Goal: Task Accomplishment & Management: Complete application form

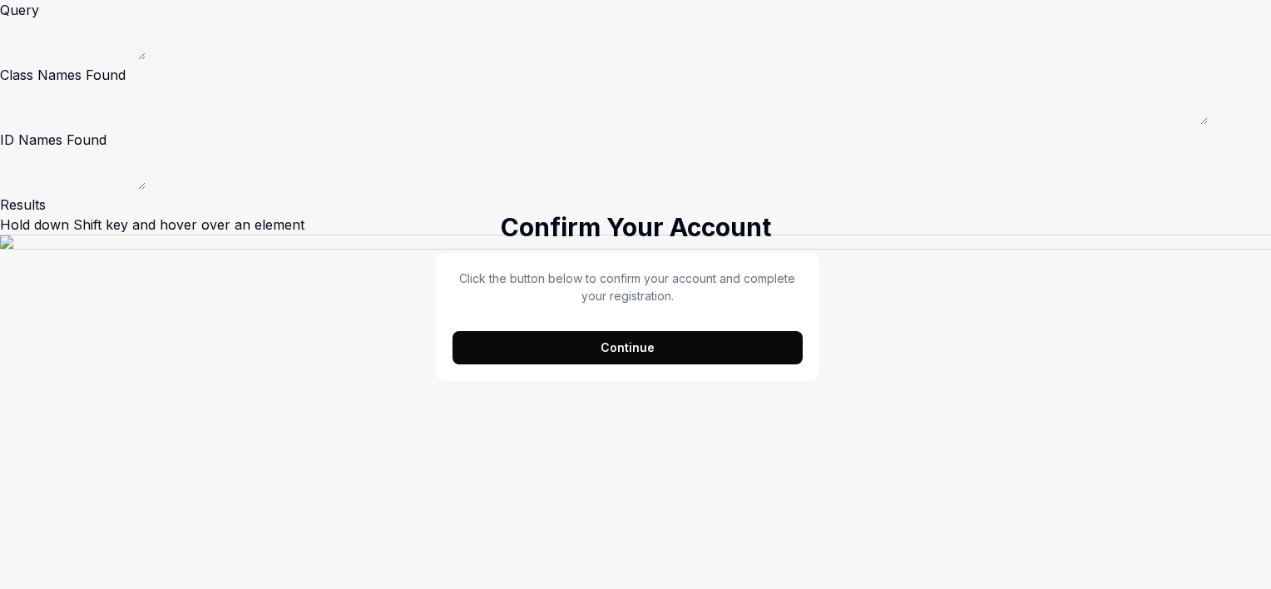
click at [652, 350] on button "Continue" at bounding box center [627, 347] width 350 height 33
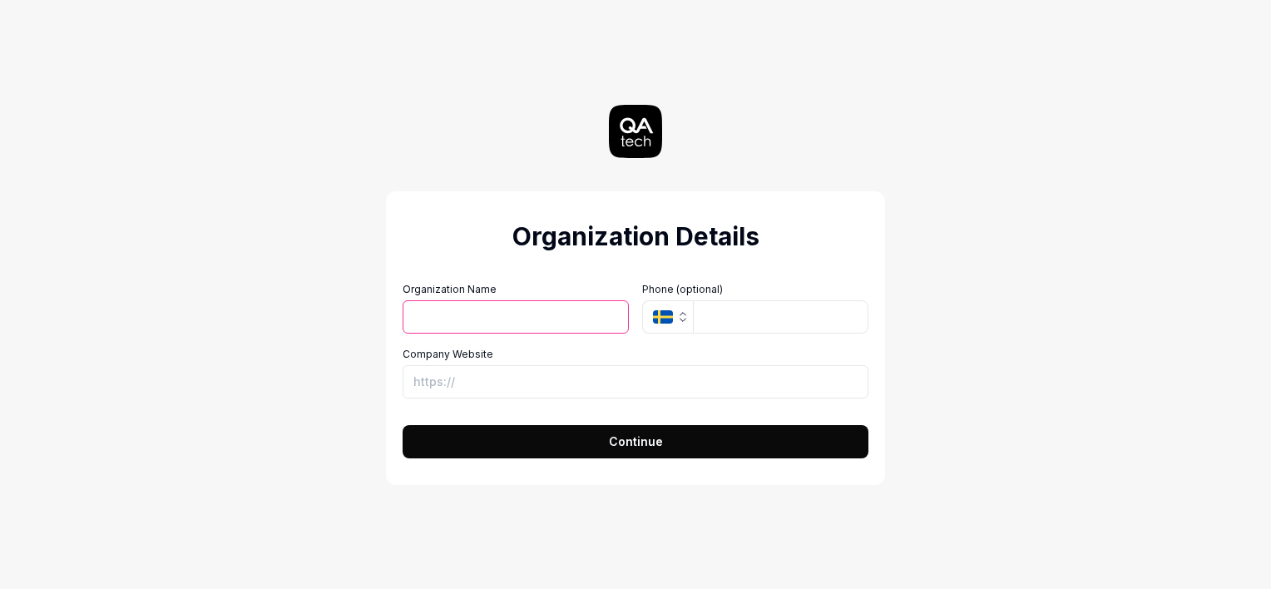
click at [420, 313] on input "Organization Name" at bounding box center [515, 316] width 226 height 33
type input "Md [PERSON_NAME]"
click at [630, 442] on span "Continue" at bounding box center [636, 440] width 54 height 17
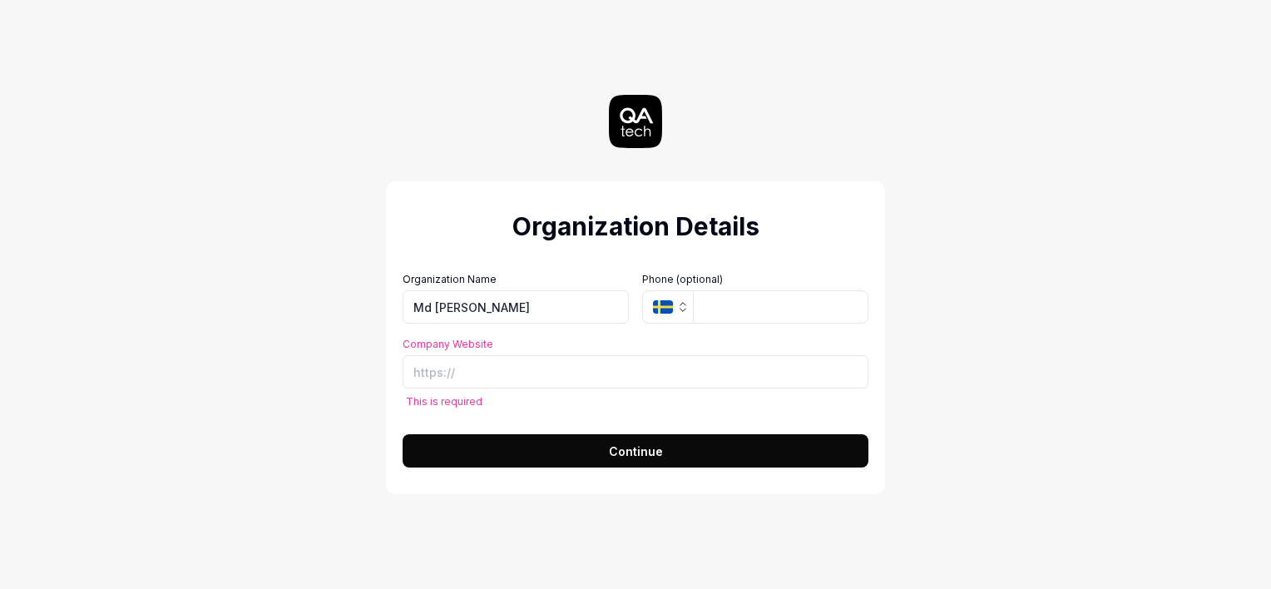
click at [681, 316] on button "SE" at bounding box center [667, 306] width 51 height 33
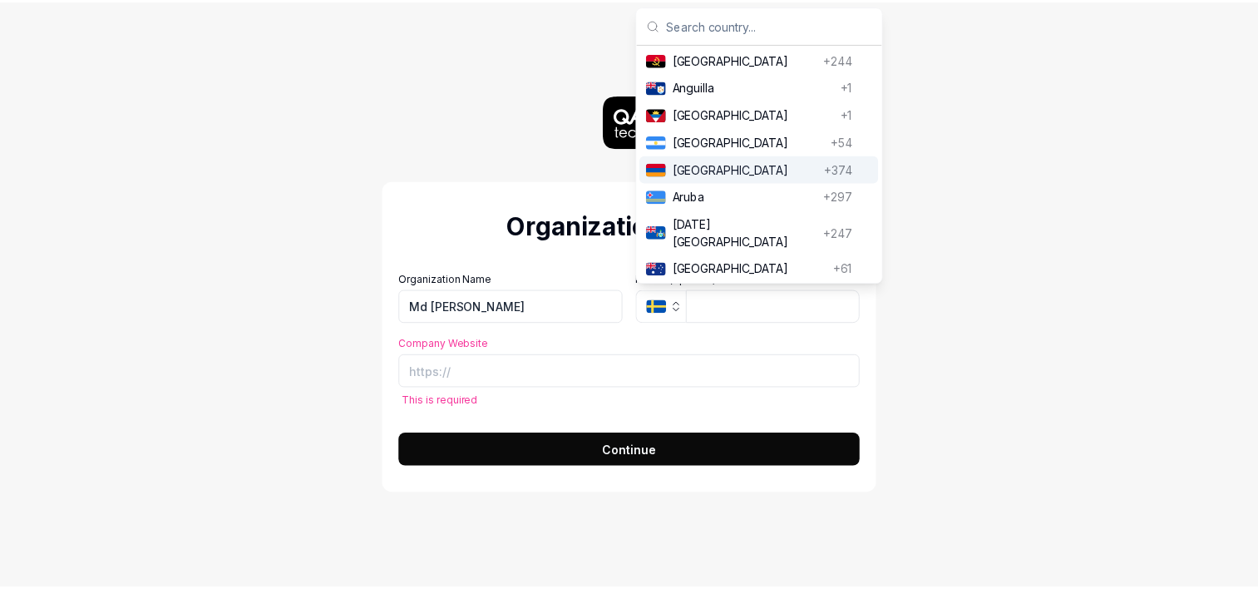
scroll to position [333, 0]
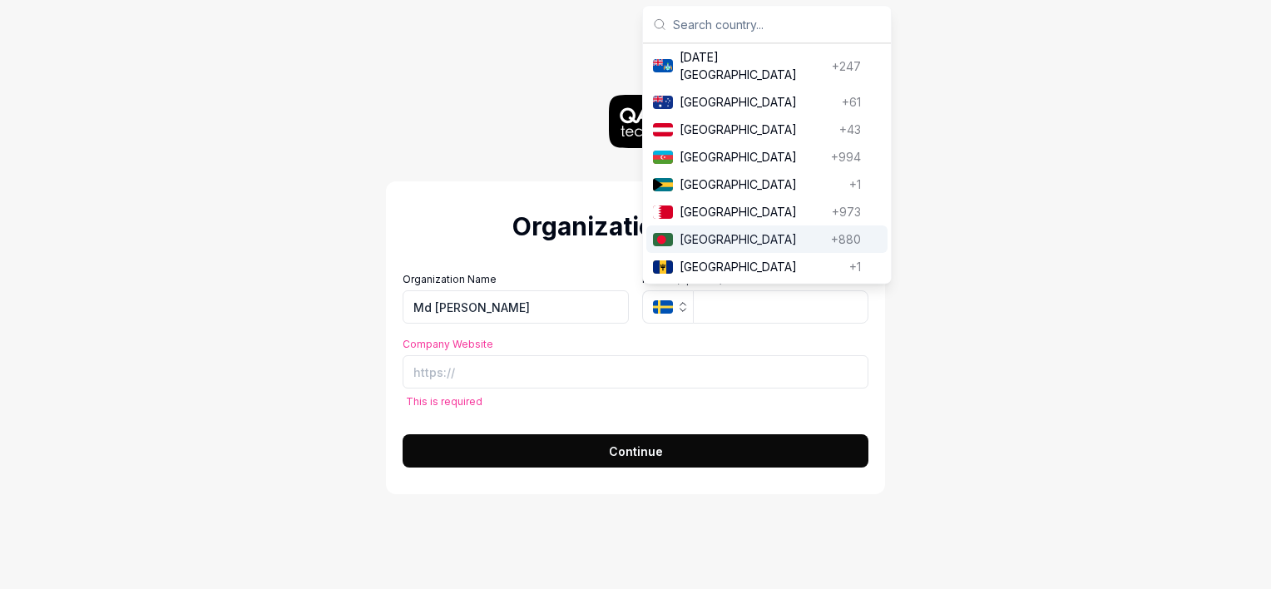
click at [688, 230] on span "[GEOGRAPHIC_DATA]" at bounding box center [751, 238] width 145 height 17
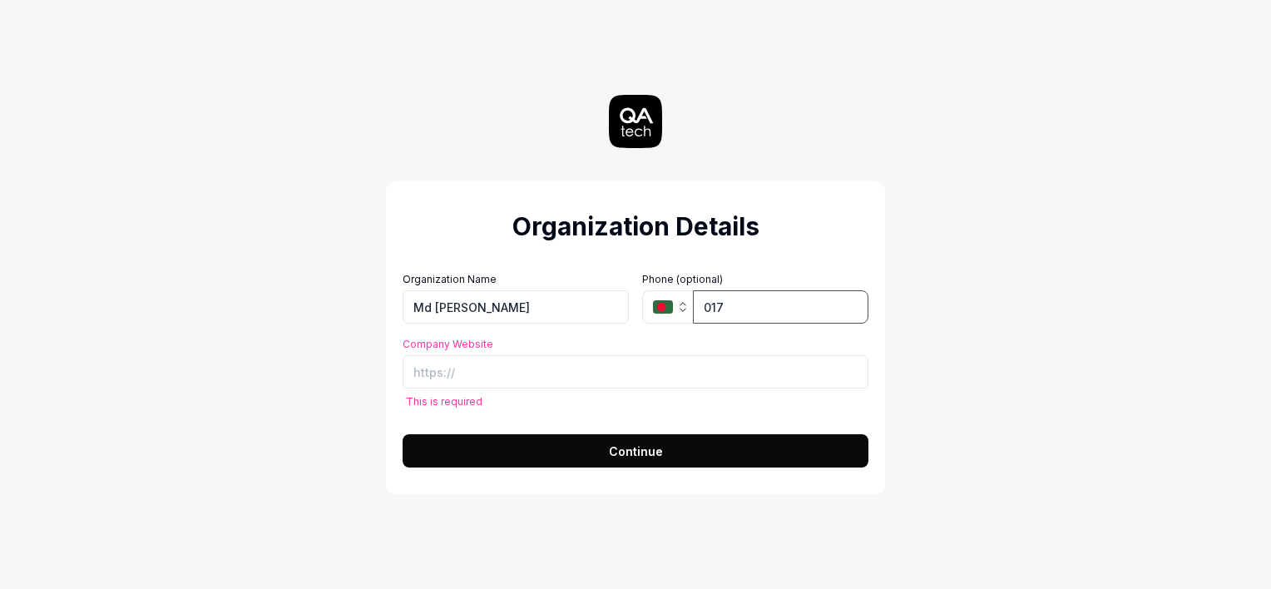
type input "[PHONE_NUMBER]"
click at [656, 455] on span "Continue" at bounding box center [636, 450] width 54 height 17
click at [545, 359] on input "Company Website" at bounding box center [635, 371] width 466 height 33
type input "[URL][DOMAIN_NAME]"
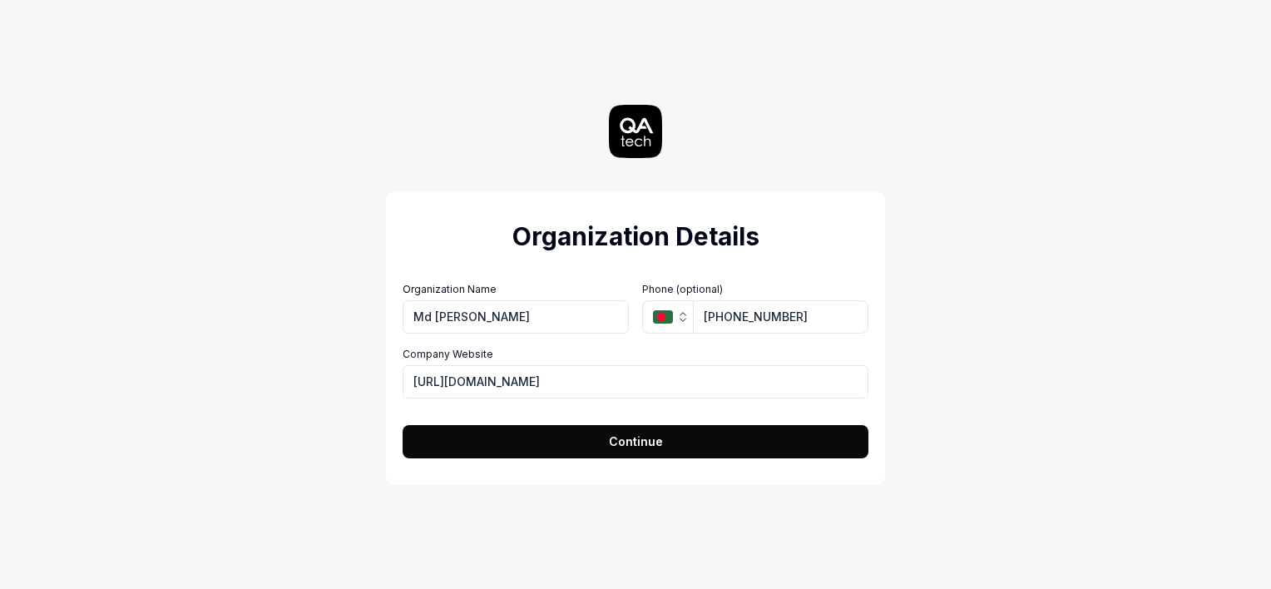
click at [644, 440] on span "Continue" at bounding box center [636, 440] width 54 height 17
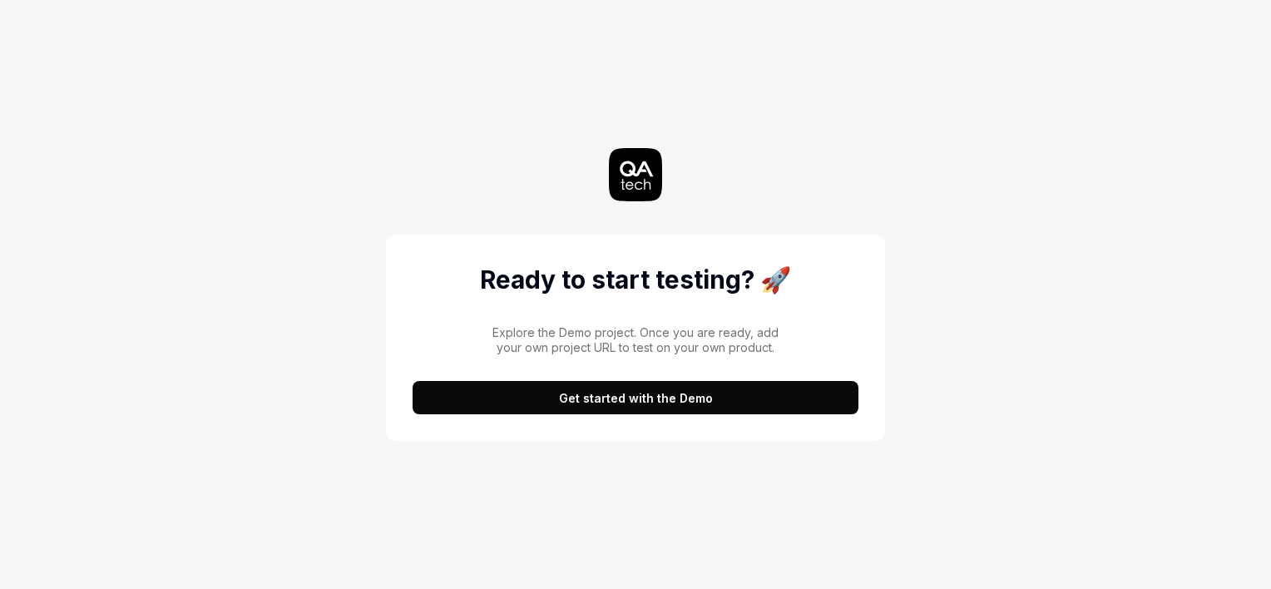
click at [638, 393] on button "Get started with the Demo" at bounding box center [635, 397] width 446 height 33
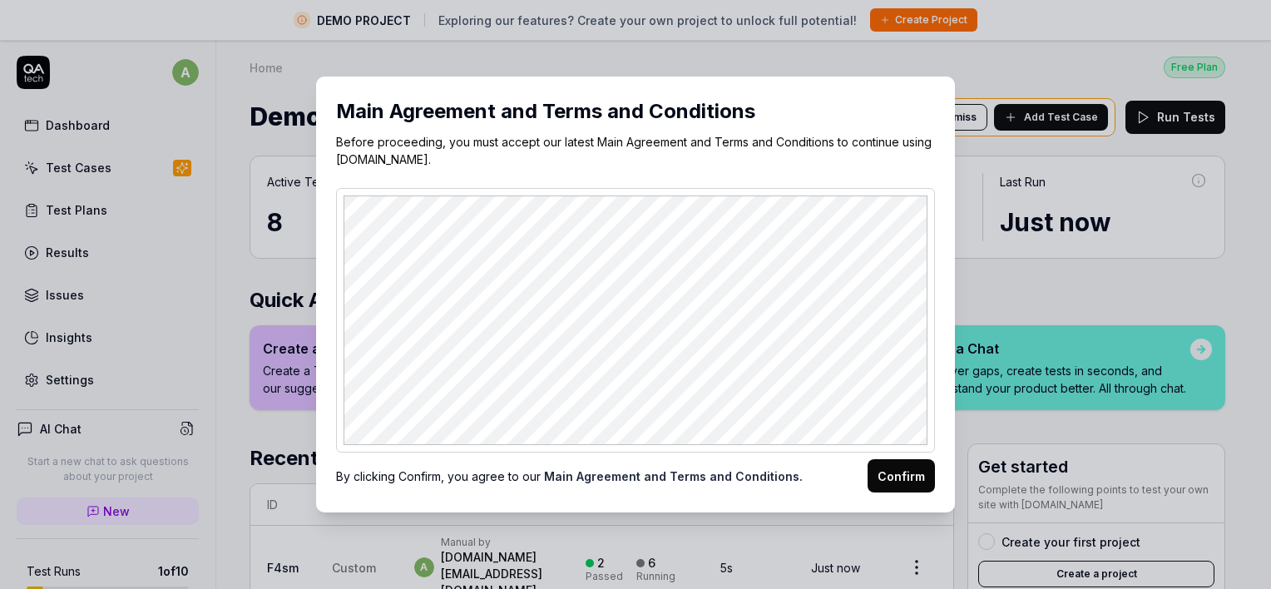
click at [901, 469] on button "Confirm" at bounding box center [900, 475] width 67 height 33
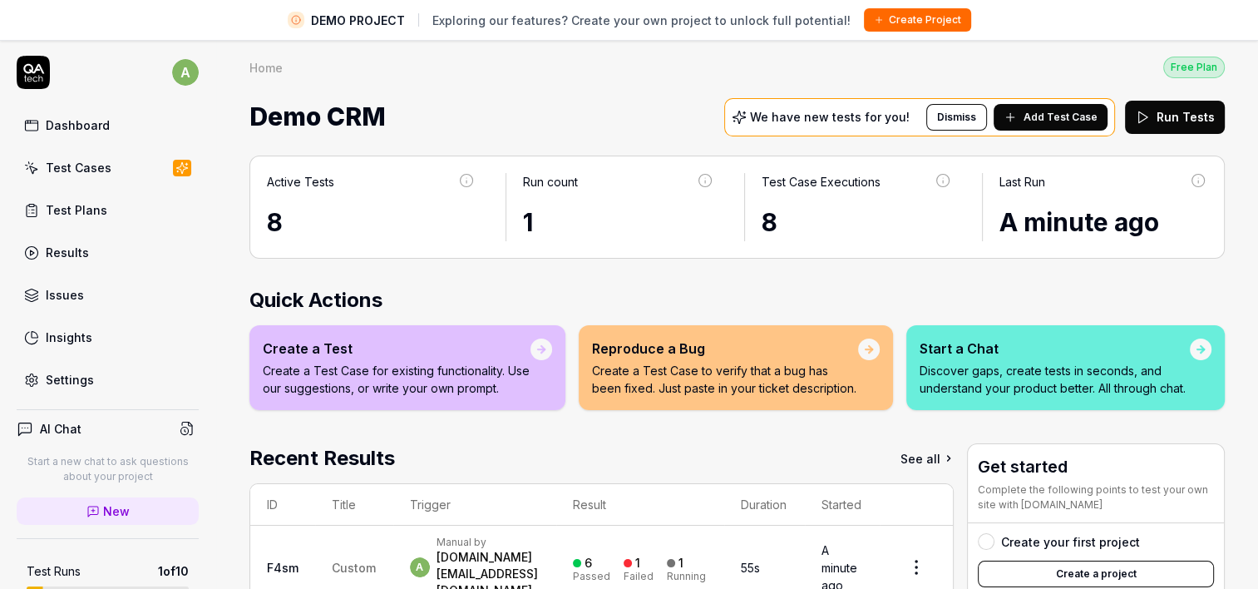
click at [73, 118] on div "Dashboard" at bounding box center [78, 124] width 64 height 17
click at [75, 169] on div "Test Cases" at bounding box center [79, 167] width 66 height 17
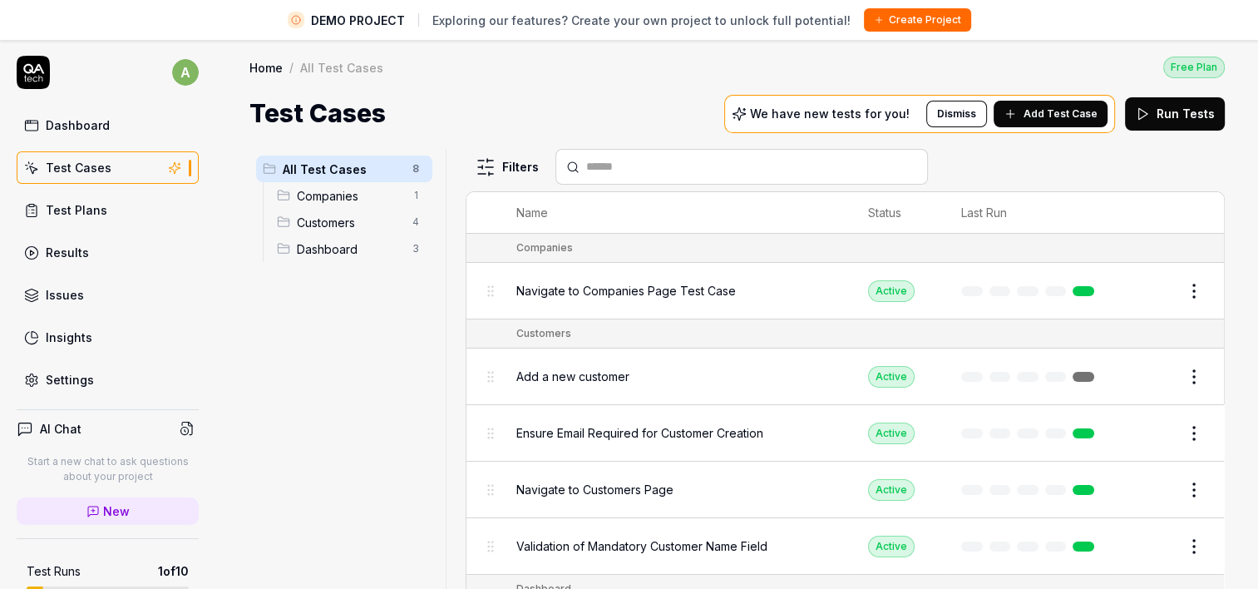
click at [639, 291] on span "Navigate to Companies Page Test Case" at bounding box center [626, 290] width 220 height 17
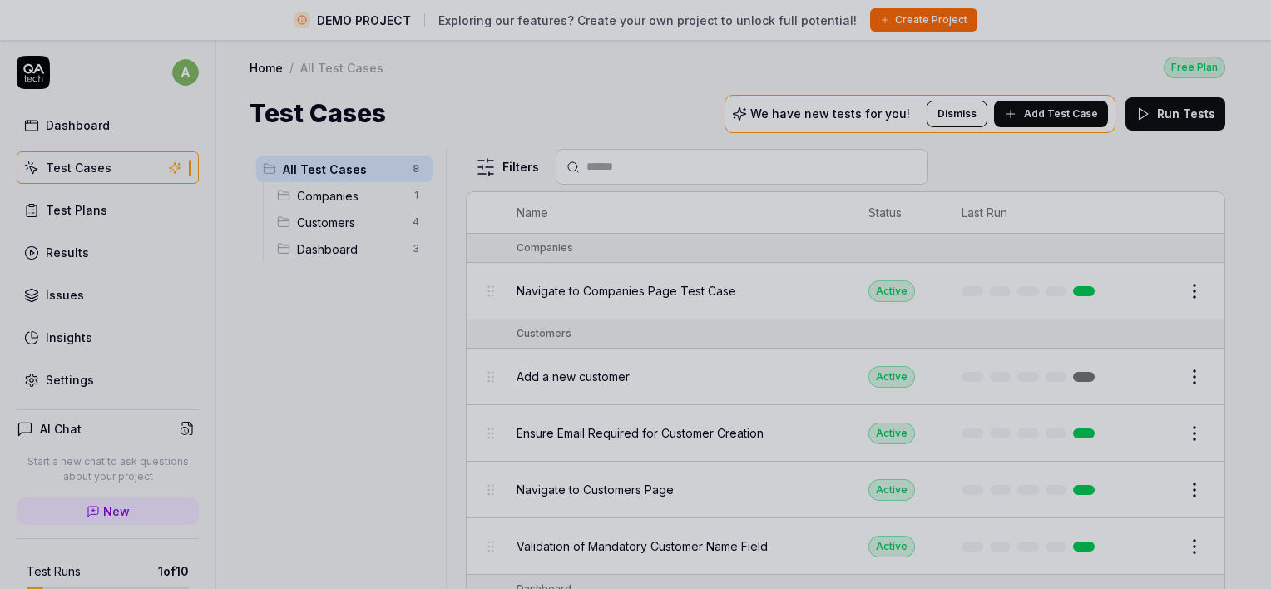
click at [627, 93] on div at bounding box center [635, 294] width 1271 height 589
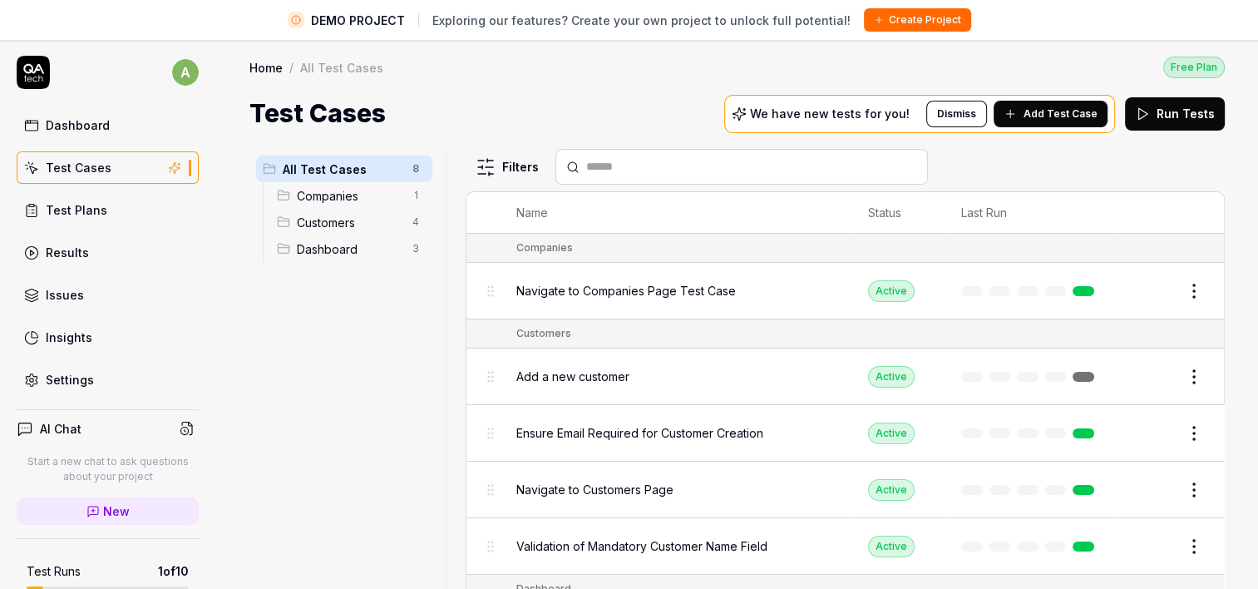
click at [657, 288] on span "Navigate to Companies Page Test Case" at bounding box center [626, 290] width 220 height 17
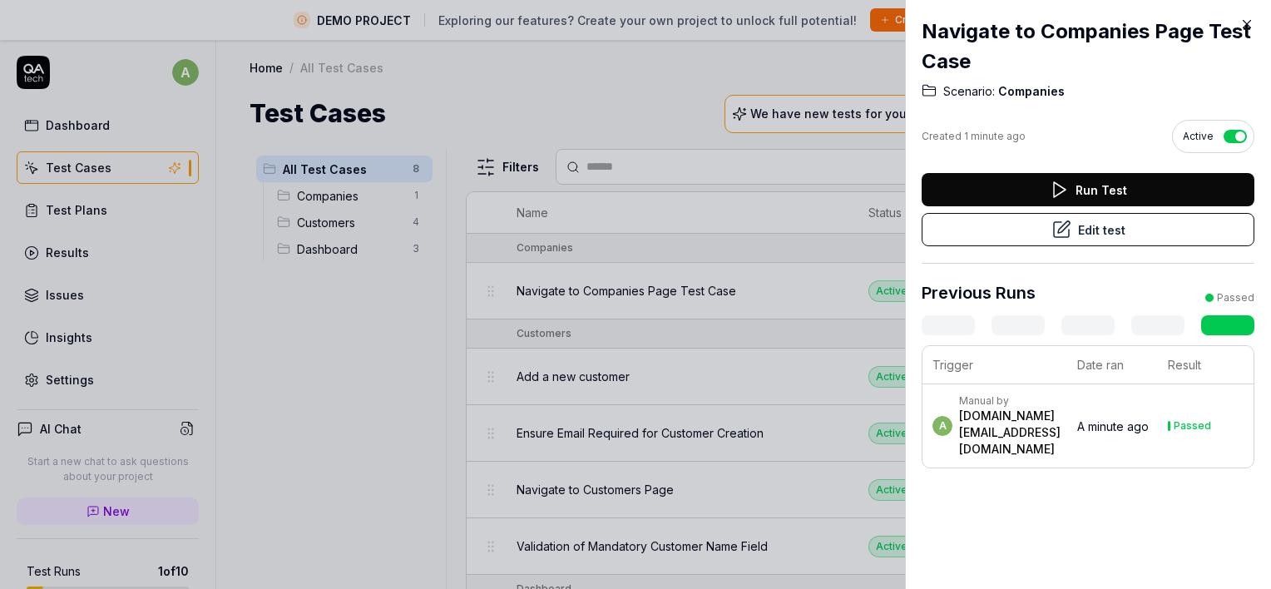
click at [1140, 290] on div "Previous Runs Passed" at bounding box center [1087, 297] width 333 height 35
click at [265, 342] on div at bounding box center [635, 294] width 1271 height 589
click at [1237, 20] on h2 "Navigate to Companies Page Test Case" at bounding box center [1087, 47] width 333 height 60
click at [1251, 23] on icon at bounding box center [1246, 24] width 15 height 15
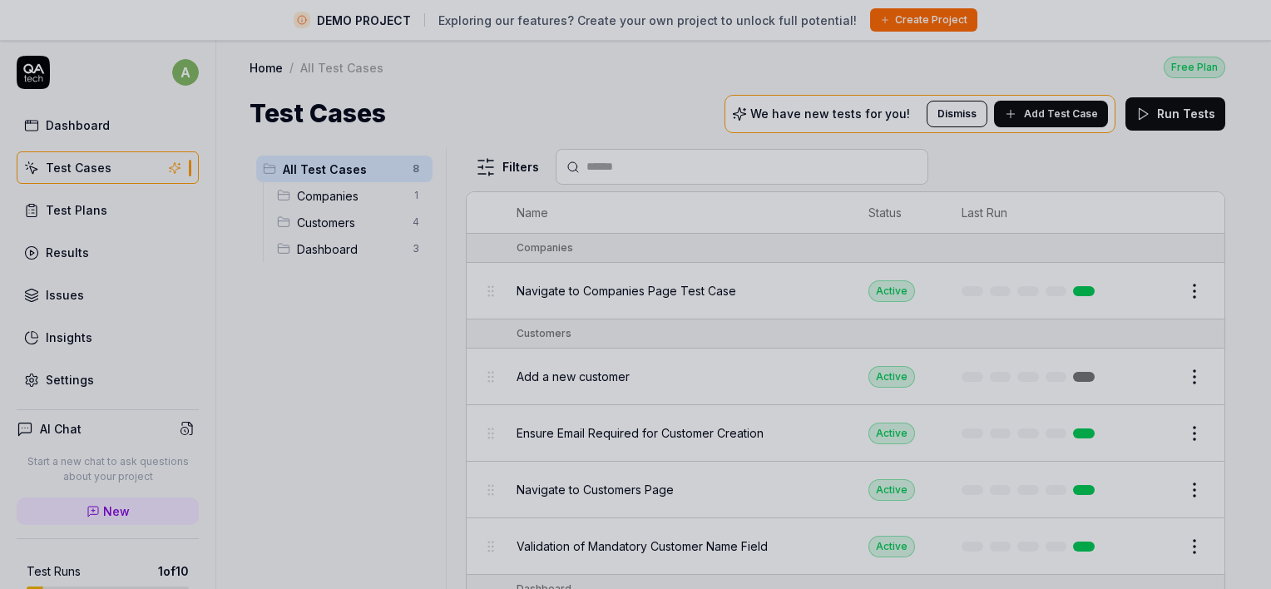
click at [1247, 24] on div at bounding box center [635, 294] width 1271 height 589
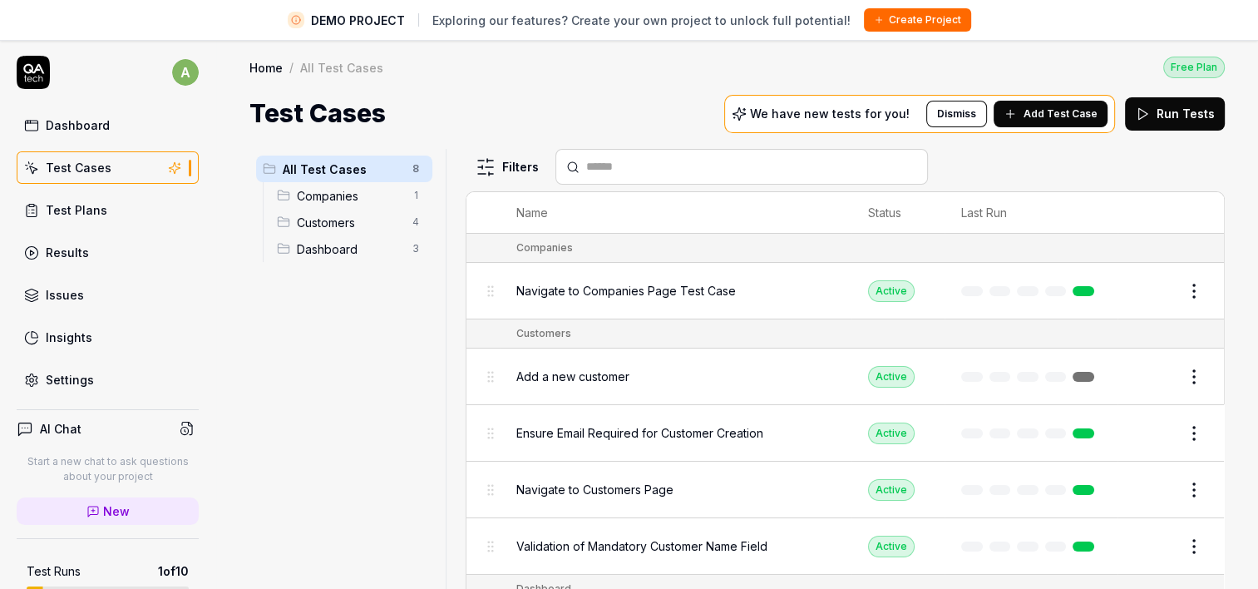
click at [1177, 110] on button "Run Tests" at bounding box center [1175, 113] width 100 height 33
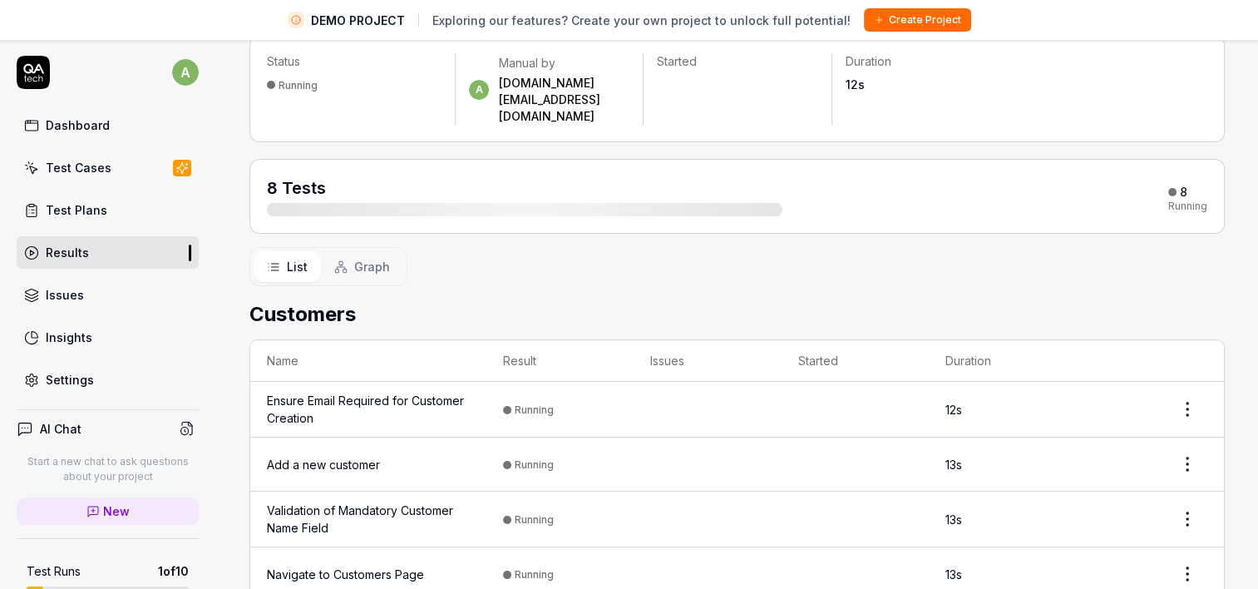
scroll to position [249, 0]
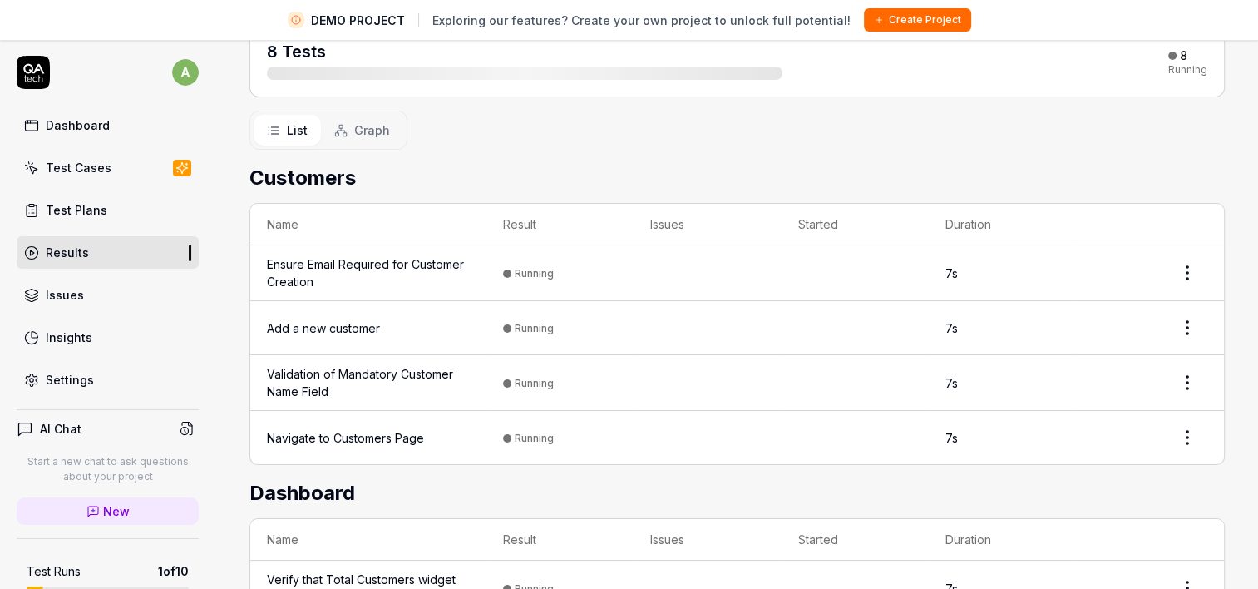
click at [382, 255] on div "Ensure Email Required for Customer Creation" at bounding box center [368, 272] width 203 height 35
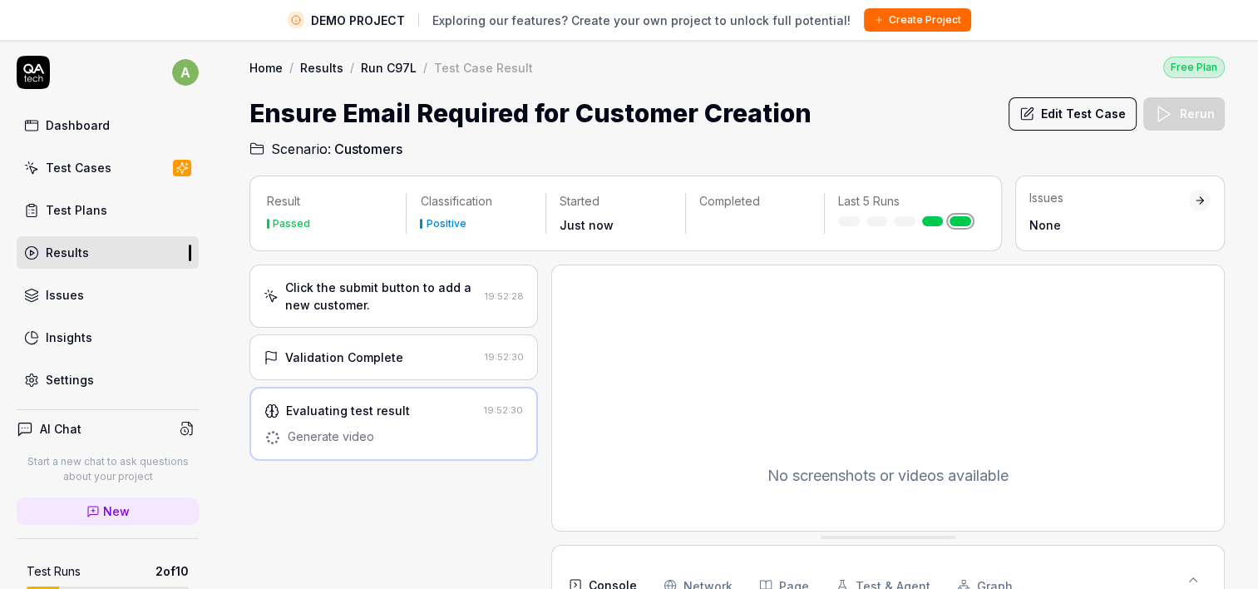
click at [96, 209] on div "Test Plans" at bounding box center [77, 209] width 62 height 17
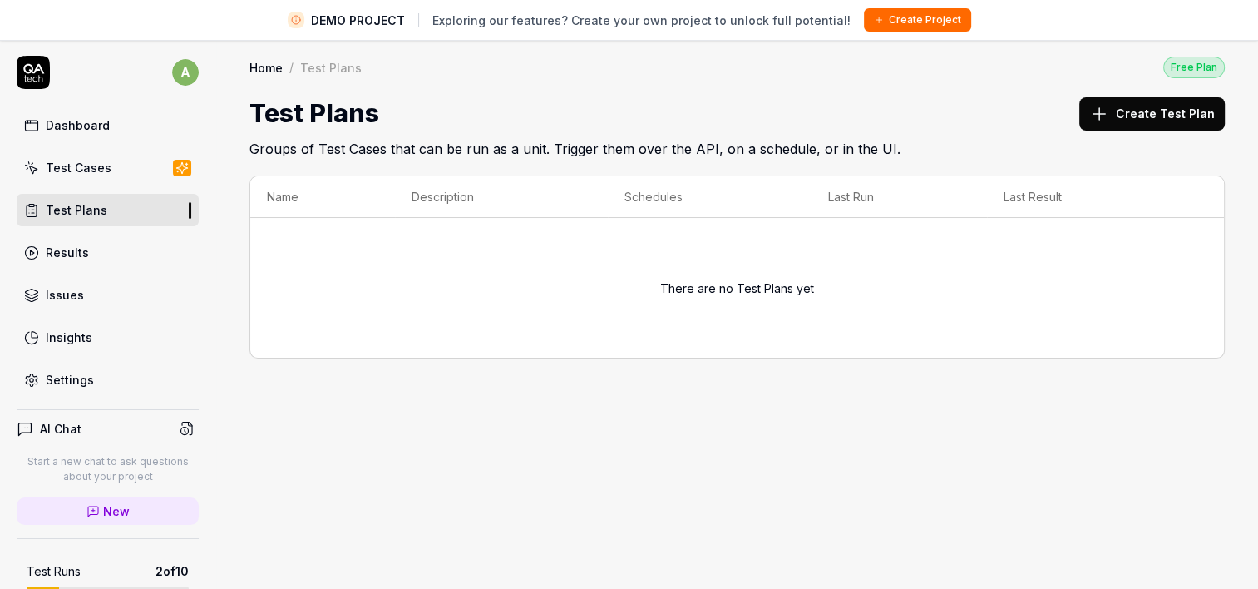
click at [80, 165] on div "Test Cases" at bounding box center [79, 167] width 66 height 17
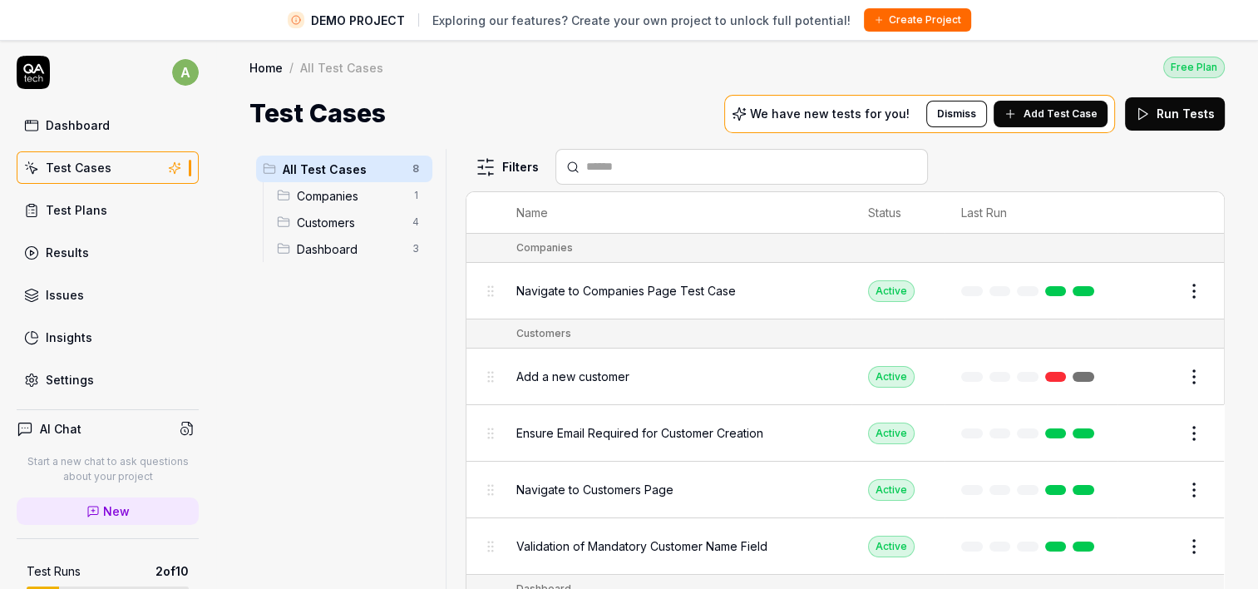
click at [538, 373] on span "Add a new customer" at bounding box center [572, 376] width 113 height 17
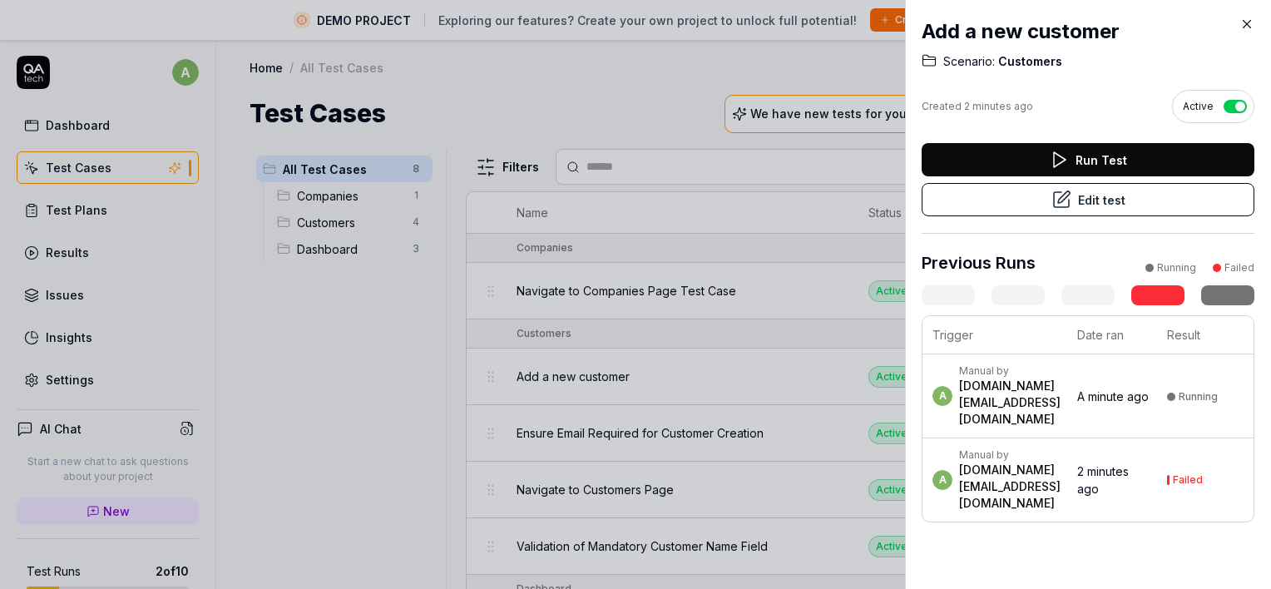
drag, startPoint x: 697, startPoint y: 57, endPoint x: 858, endPoint y: 254, distance: 254.0
click at [697, 59] on div at bounding box center [635, 294] width 1271 height 589
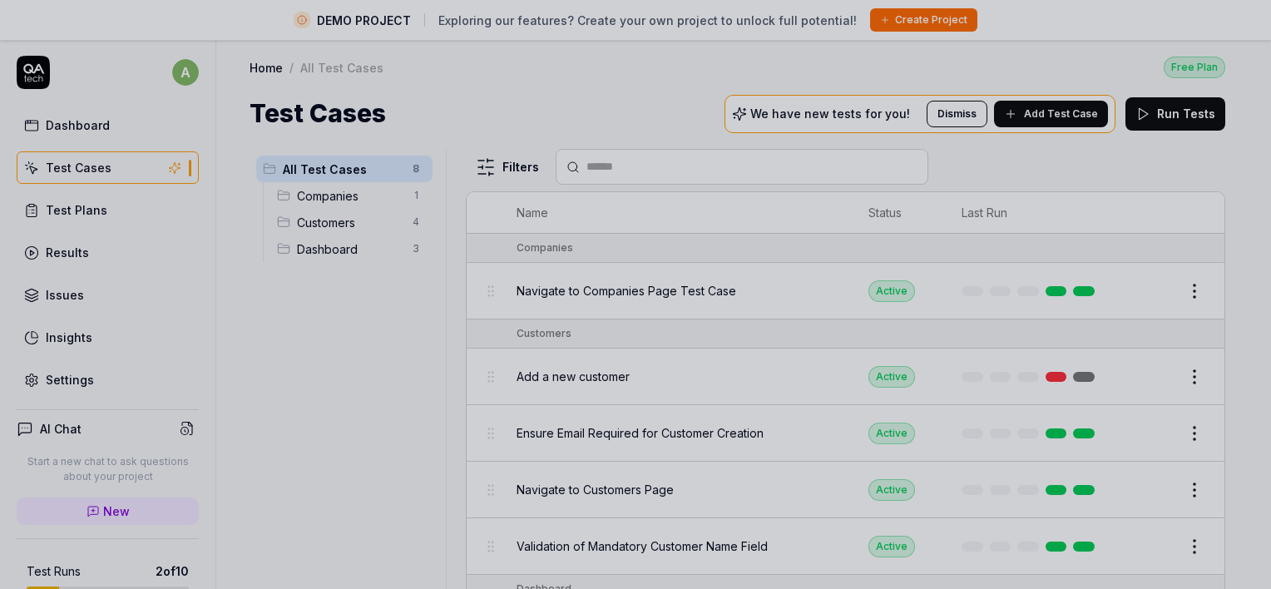
click at [887, 371] on div at bounding box center [635, 294] width 1271 height 589
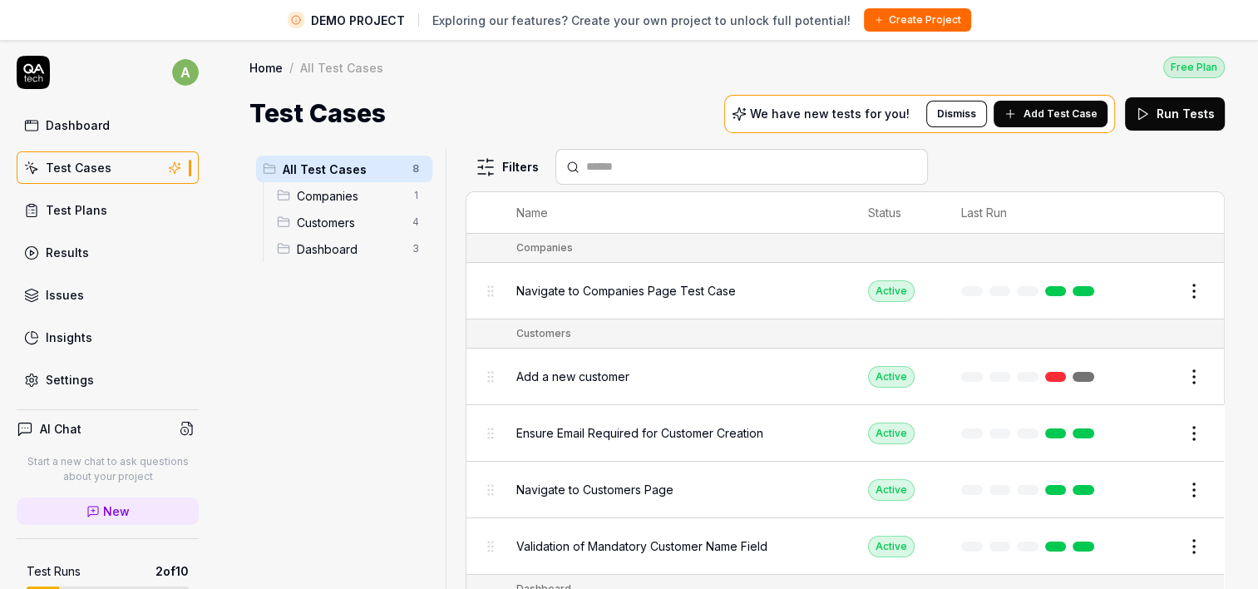
click at [882, 374] on div "Active" at bounding box center [891, 377] width 47 height 22
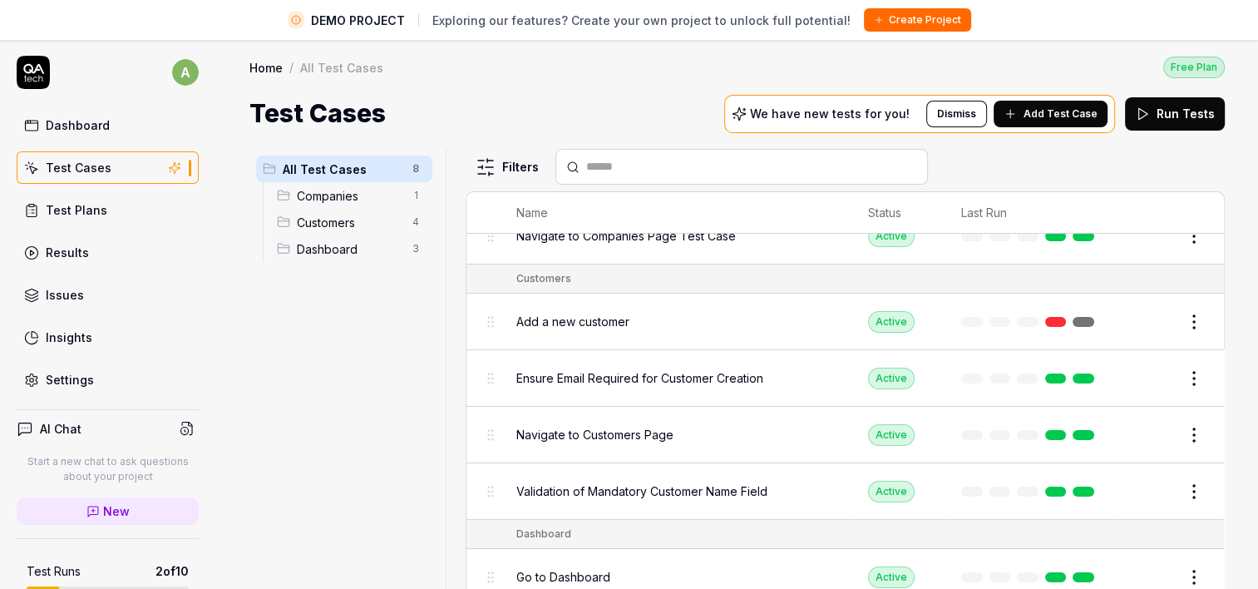
scroll to position [83, 0]
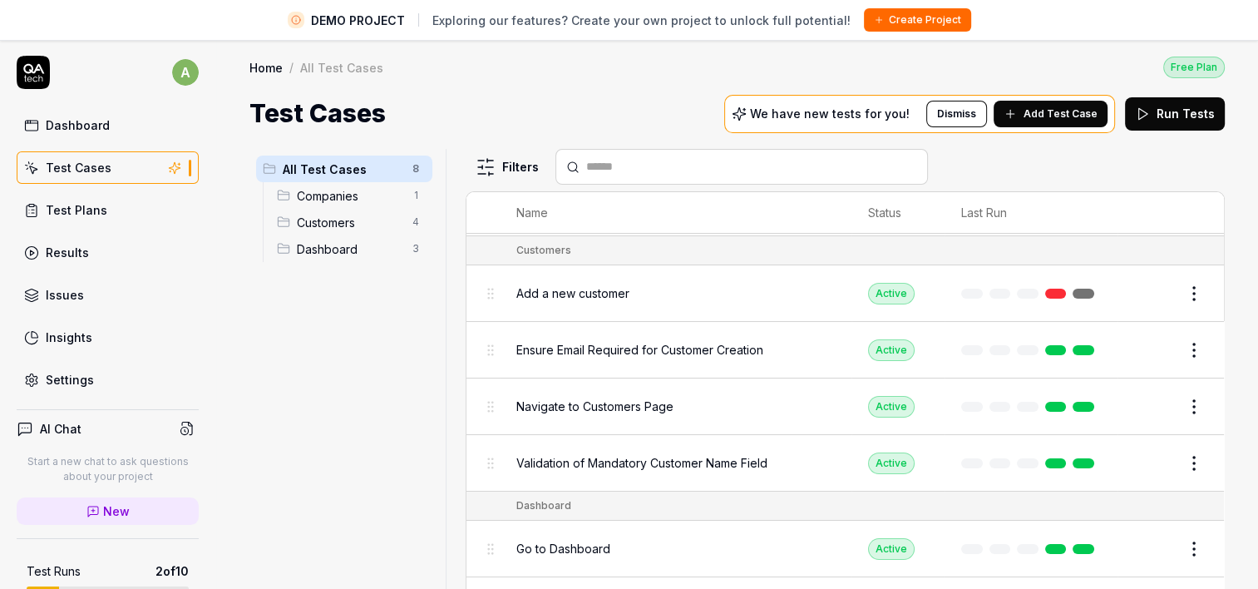
click at [531, 289] on span "Add a new customer" at bounding box center [572, 292] width 113 height 17
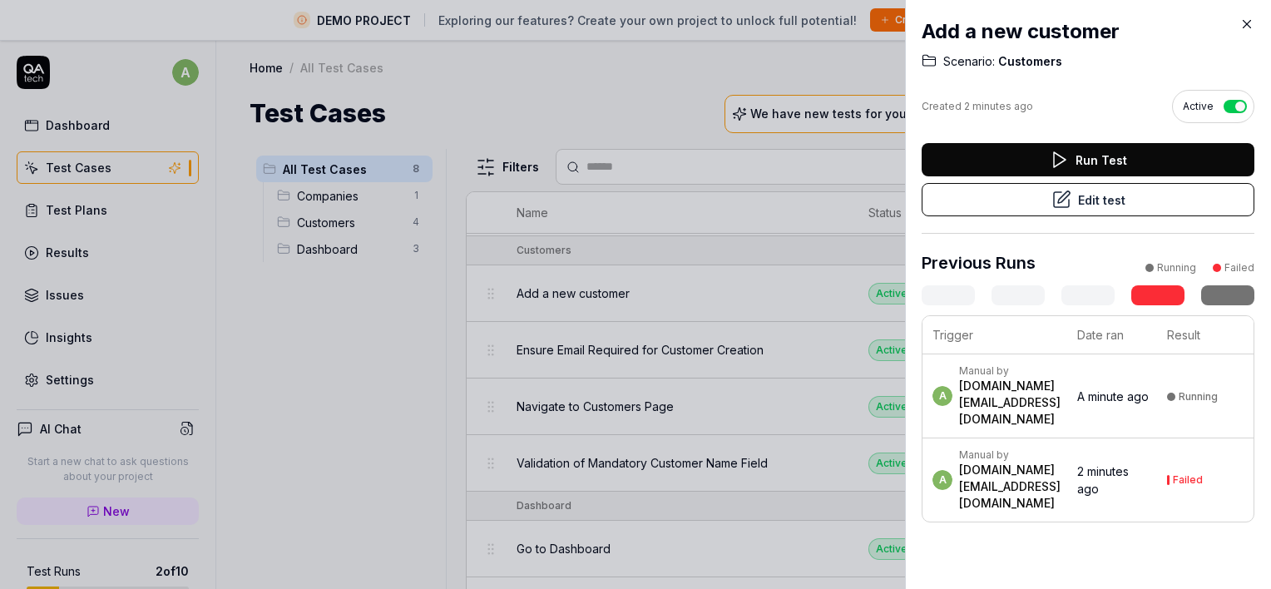
click at [1048, 392] on div "[DOMAIN_NAME][EMAIL_ADDRESS][DOMAIN_NAME]" at bounding box center [1009, 402] width 101 height 50
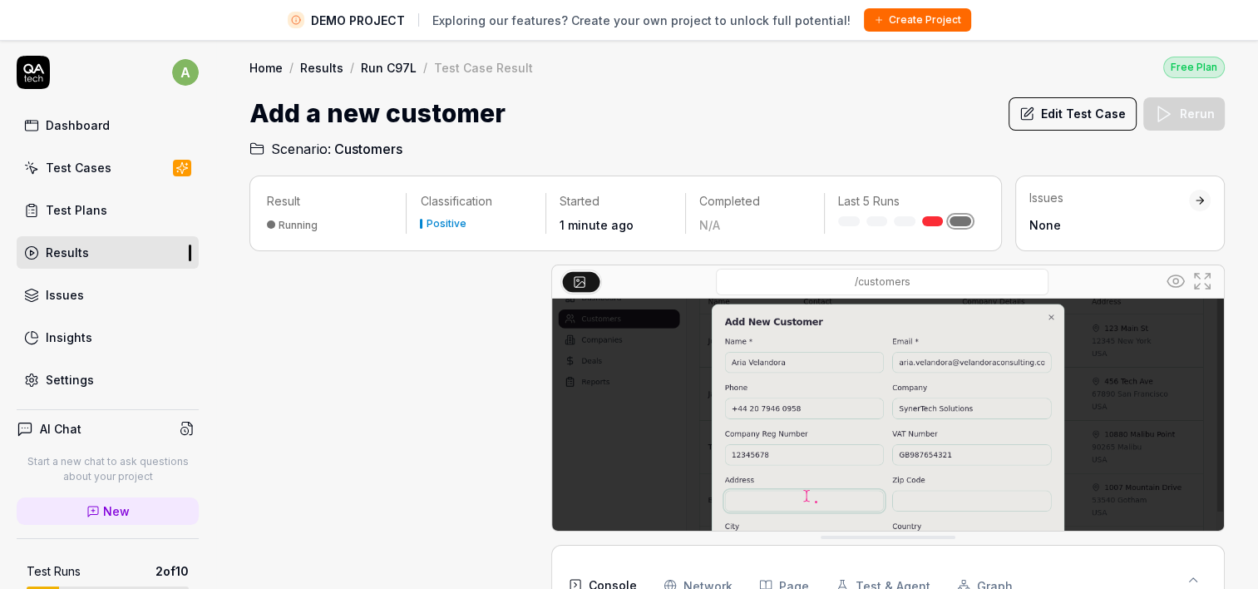
scroll to position [166, 0]
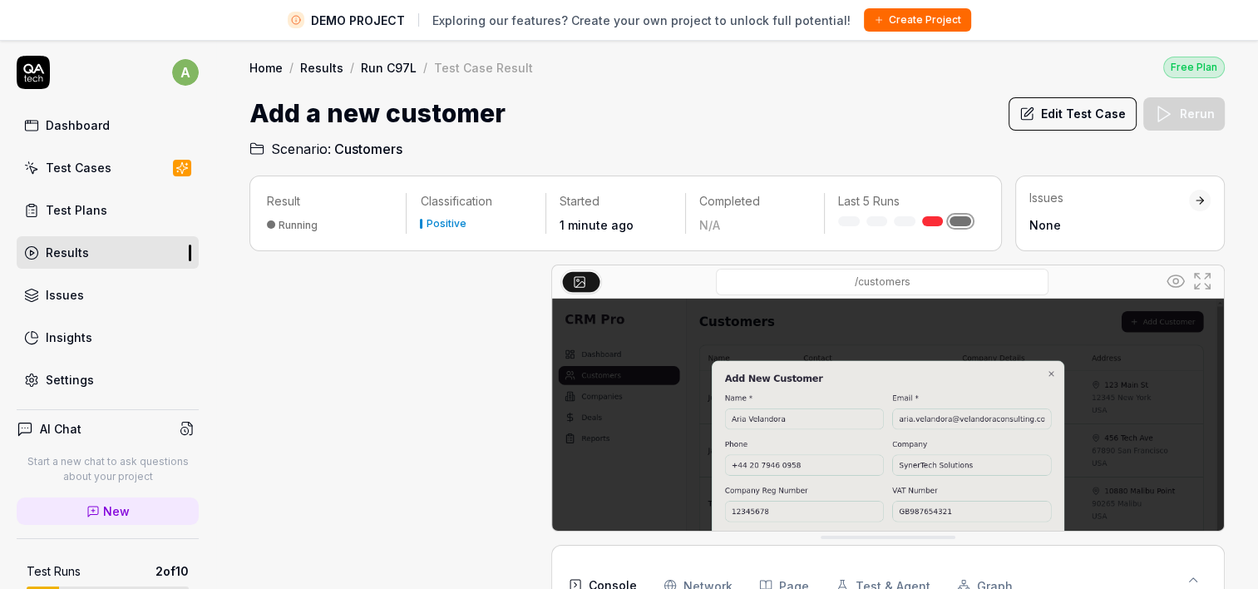
click at [1195, 279] on icon at bounding box center [1202, 281] width 20 height 20
click at [1204, 272] on icon at bounding box center [1202, 281] width 20 height 20
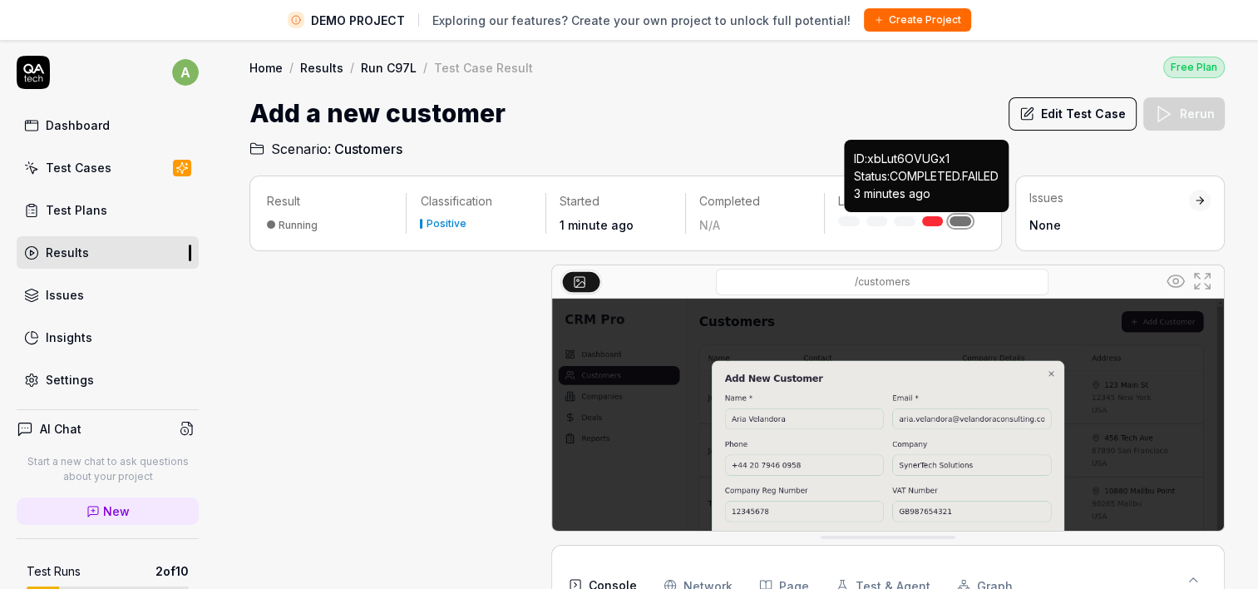
click at [933, 217] on link at bounding box center [933, 221] width 22 height 10
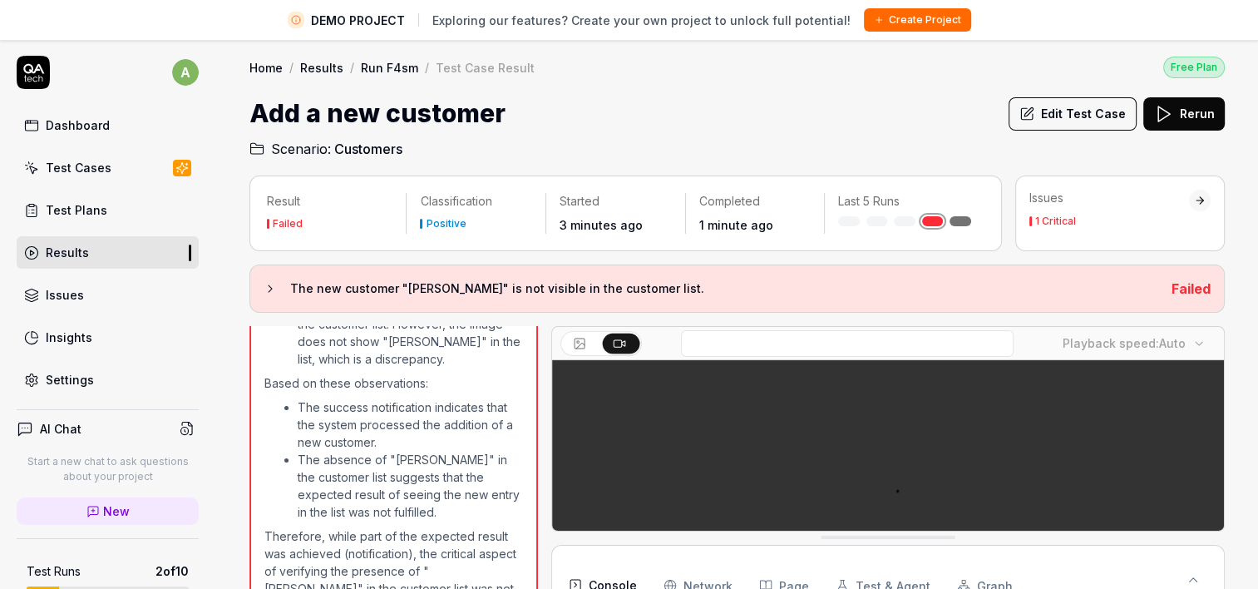
scroll to position [989, 0]
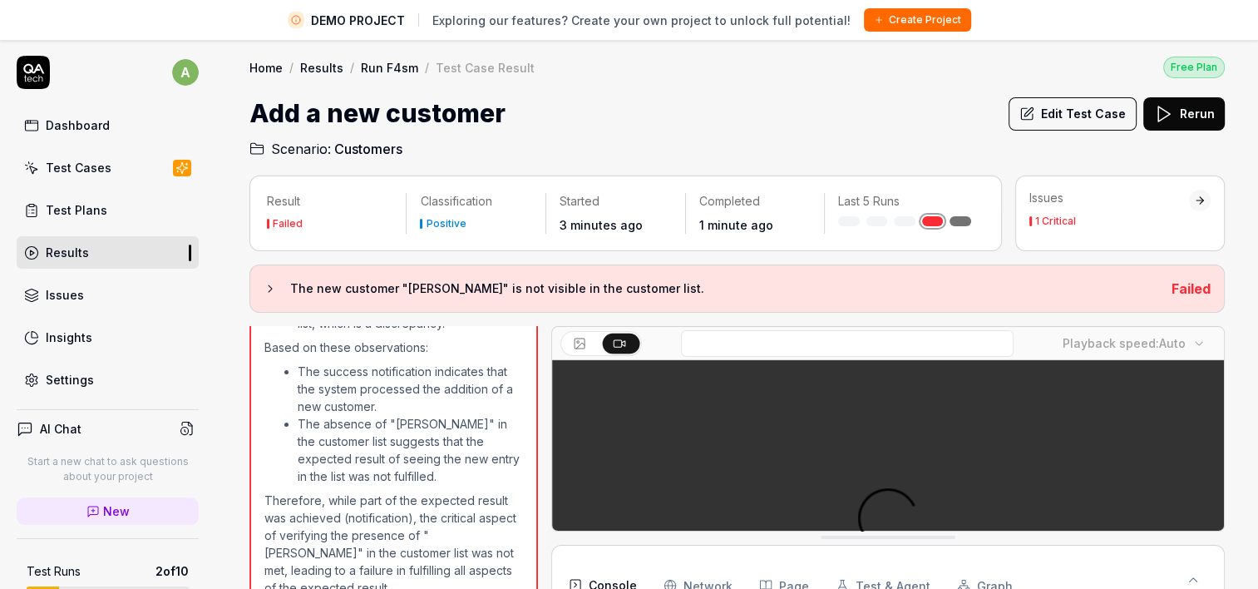
click at [173, 74] on html "DEMO PROJECT Exploring our features? Create your own project to unlock full pot…" at bounding box center [629, 438] width 1258 height 877
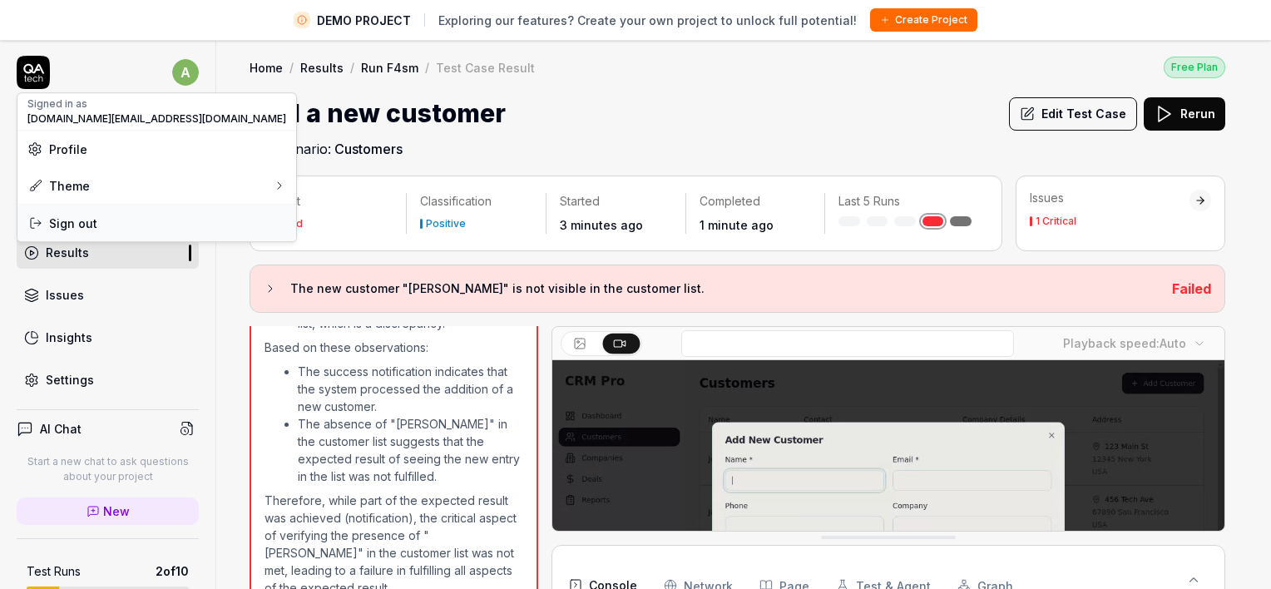
click at [126, 228] on span "Sign out" at bounding box center [156, 223] width 259 height 17
